Goal: Task Accomplishment & Management: Manage account settings

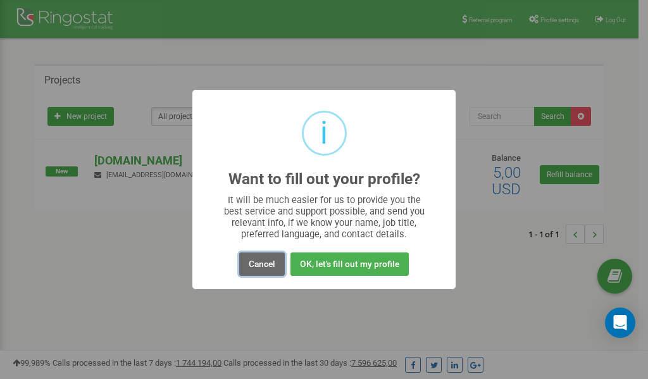
click at [263, 265] on button "Cancel" at bounding box center [262, 264] width 46 height 23
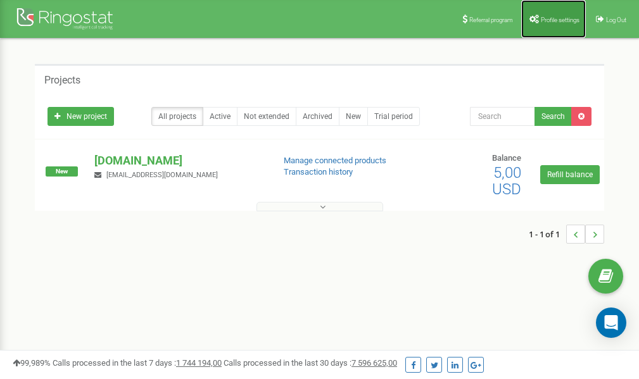
click at [546, 18] on span "Profile settings" at bounding box center [559, 19] width 39 height 7
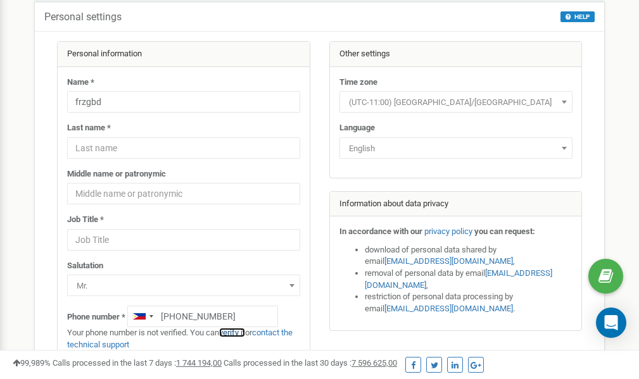
click at [239, 334] on link "verify it" at bounding box center [232, 332] width 26 height 9
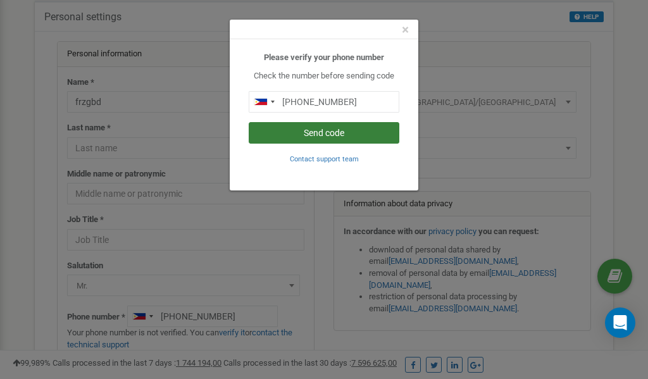
click at [307, 132] on button "Send code" at bounding box center [324, 133] width 151 height 22
